Goal: Find specific page/section: Find specific page/section

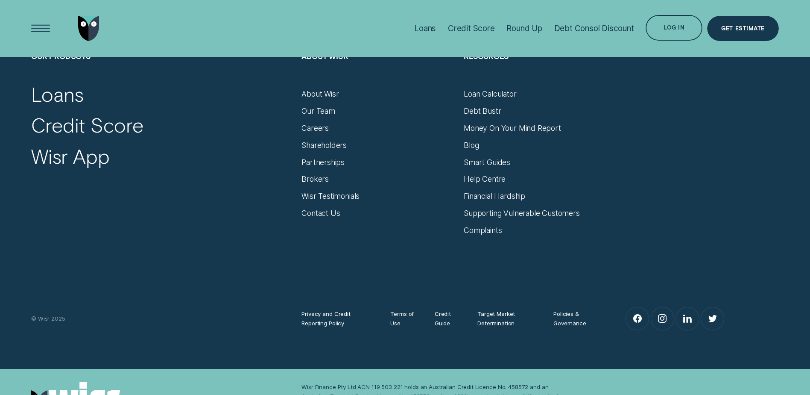
scroll to position [3610, 0]
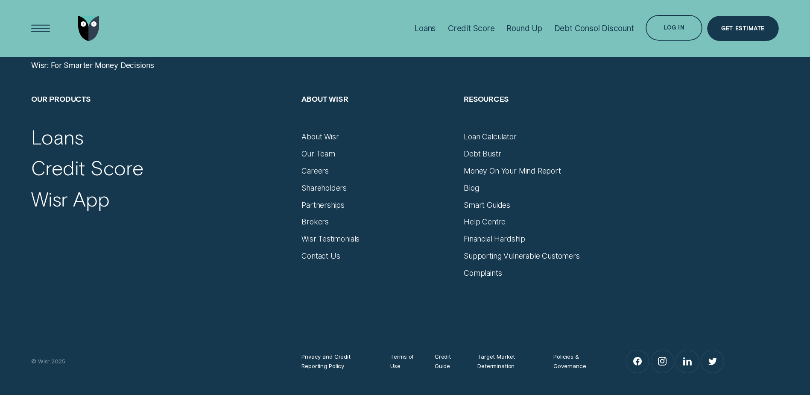
click at [336, 151] on div "Our Team" at bounding box center [377, 149] width 153 height 17
click at [333, 152] on div "Our Team" at bounding box center [318, 153] width 34 height 9
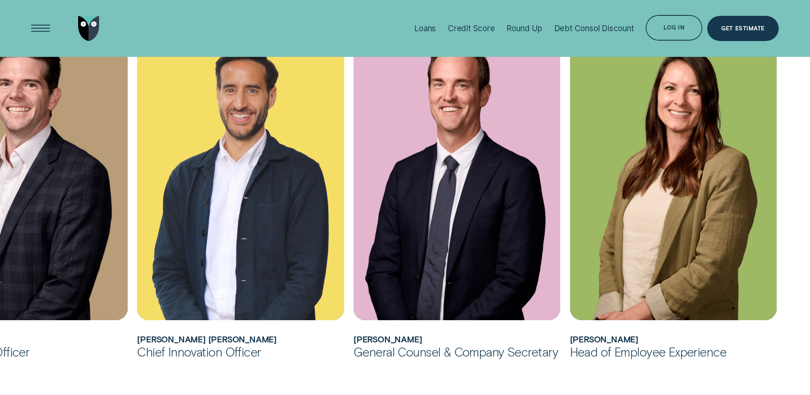
scroll to position [683, 0]
